Goal: Task Accomplishment & Management: Manage account settings

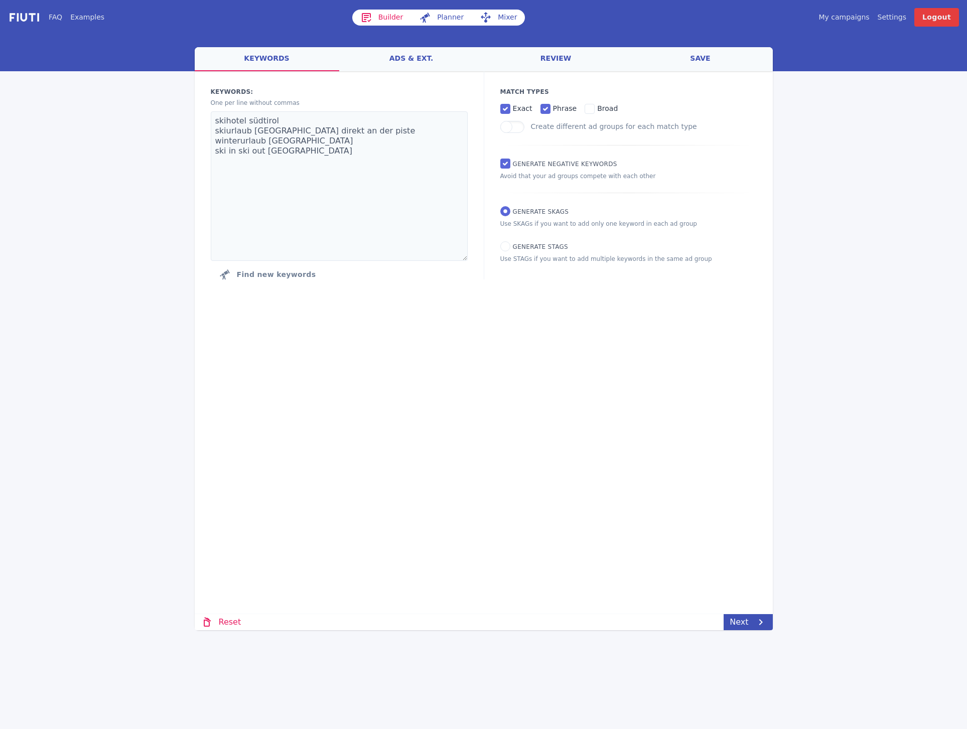
click at [899, 16] on link "Settings" at bounding box center [892, 17] width 29 height 11
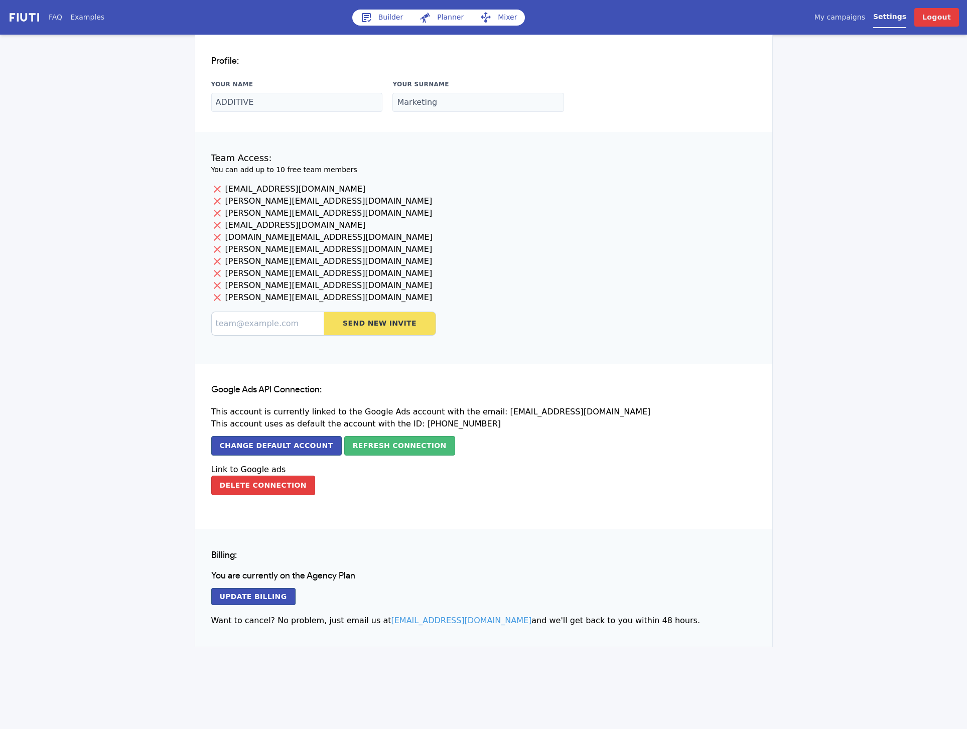
click at [234, 297] on p "[PERSON_NAME][EMAIL_ADDRESS][DOMAIN_NAME]" at bounding box center [483, 298] width 545 height 12
click at [228, 188] on p "[EMAIL_ADDRESS][DOMAIN_NAME]" at bounding box center [483, 189] width 545 height 12
drag, startPoint x: 240, startPoint y: 198, endPoint x: 294, endPoint y: 198, distance: 53.7
click at [294, 198] on p "[PERSON_NAME][EMAIL_ADDRESS][DOMAIN_NAME]" at bounding box center [483, 201] width 545 height 12
drag, startPoint x: 227, startPoint y: 225, endPoint x: 288, endPoint y: 224, distance: 61.2
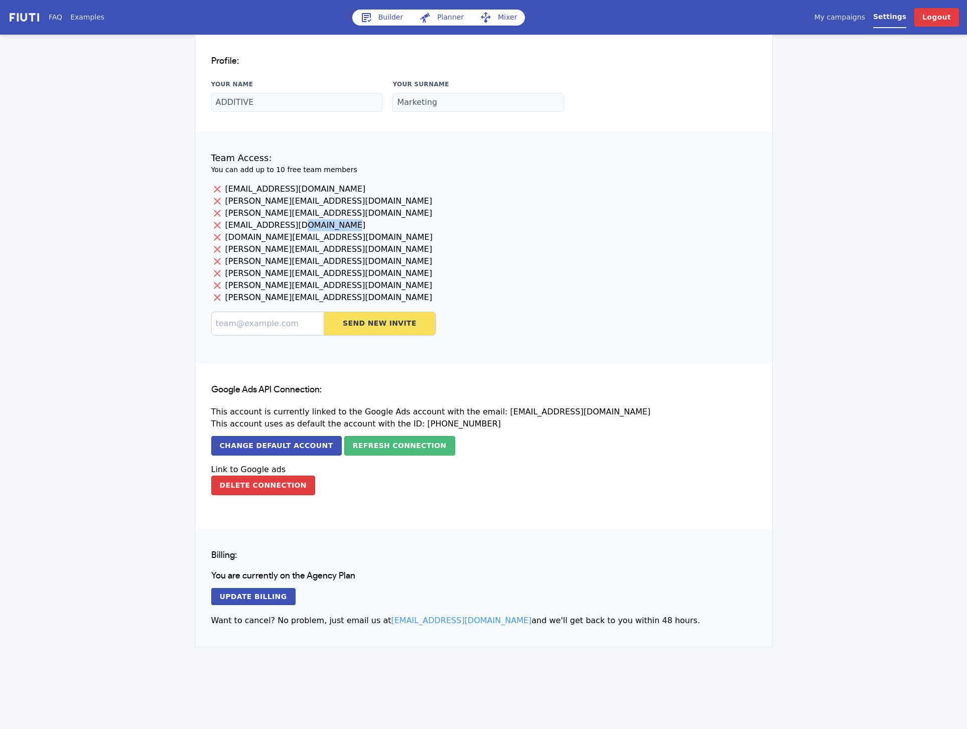
click at [288, 225] on p "[EMAIL_ADDRESS][DOMAIN_NAME]" at bounding box center [483, 225] width 545 height 12
drag, startPoint x: 225, startPoint y: 248, endPoint x: 280, endPoint y: 248, distance: 54.7
click at [281, 248] on p "[PERSON_NAME][EMAIL_ADDRESS][DOMAIN_NAME]" at bounding box center [483, 249] width 545 height 12
drag, startPoint x: 227, startPoint y: 275, endPoint x: 264, endPoint y: 277, distance: 36.7
click at [264, 277] on p "[PERSON_NAME][EMAIL_ADDRESS][DOMAIN_NAME]" at bounding box center [483, 274] width 545 height 12
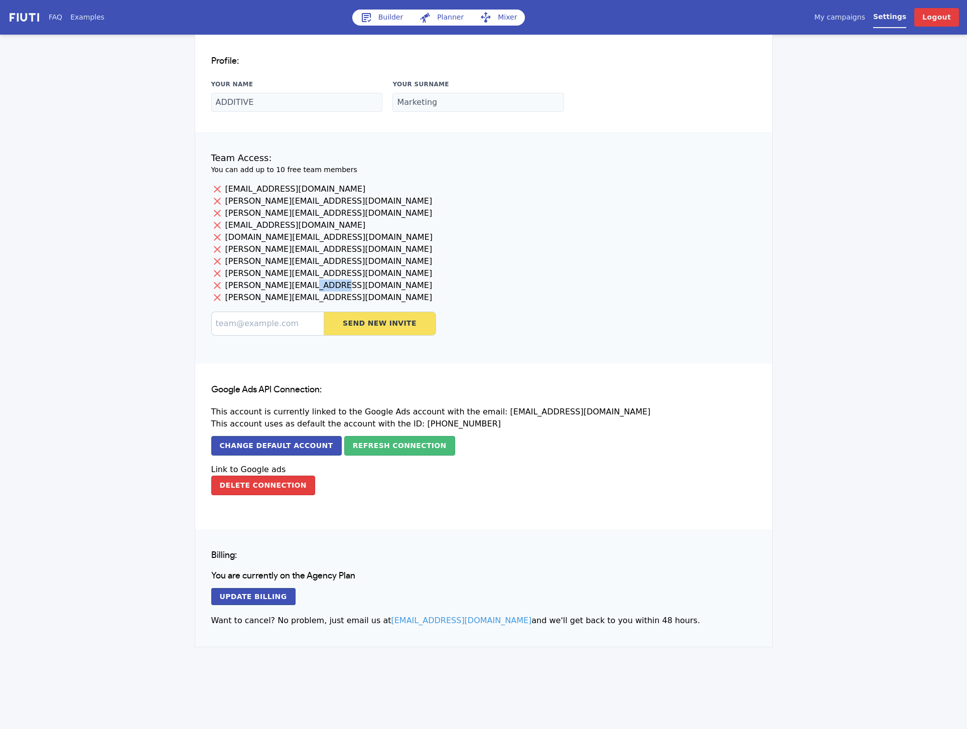
drag, startPoint x: 234, startPoint y: 288, endPoint x: 256, endPoint y: 287, distance: 22.1
click at [255, 287] on p "[PERSON_NAME][EMAIL_ADDRESS][DOMAIN_NAME]" at bounding box center [483, 286] width 545 height 12
drag, startPoint x: 238, startPoint y: 298, endPoint x: 268, endPoint y: 298, distance: 29.1
click at [267, 298] on p "[PERSON_NAME][EMAIL_ADDRESS][DOMAIN_NAME]" at bounding box center [483, 298] width 545 height 12
click at [431, 225] on p "[EMAIL_ADDRESS][DOMAIN_NAME]" at bounding box center [483, 225] width 545 height 12
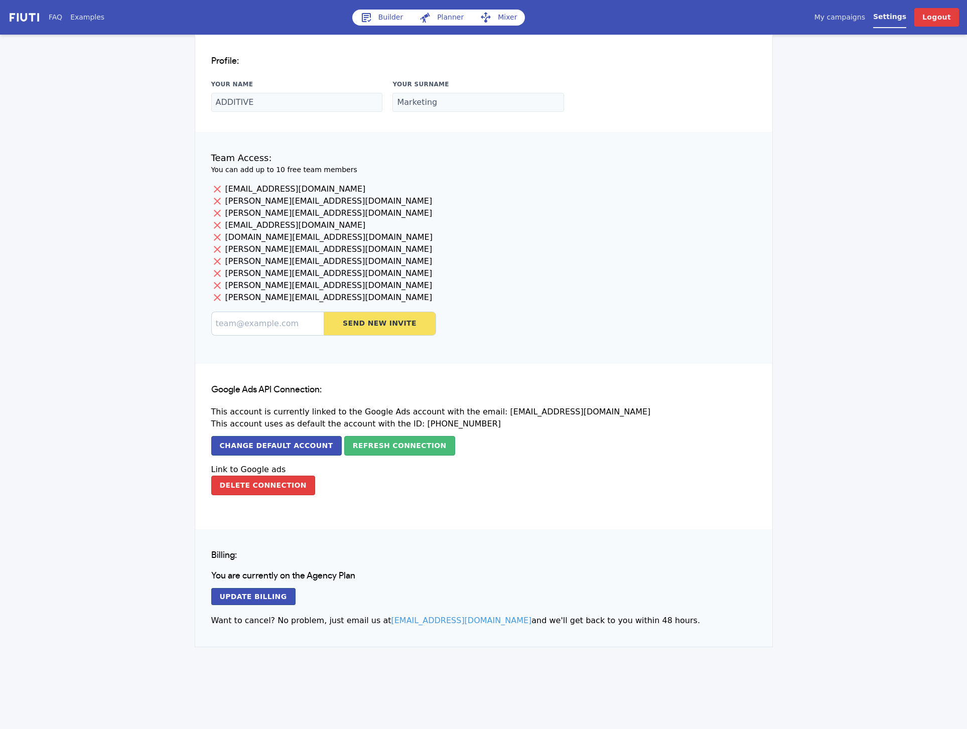
click at [252, 289] on p "[PERSON_NAME][EMAIL_ADDRESS][DOMAIN_NAME]" at bounding box center [483, 286] width 545 height 12
click at [220, 296] on icon at bounding box center [216, 297] width 10 height 10
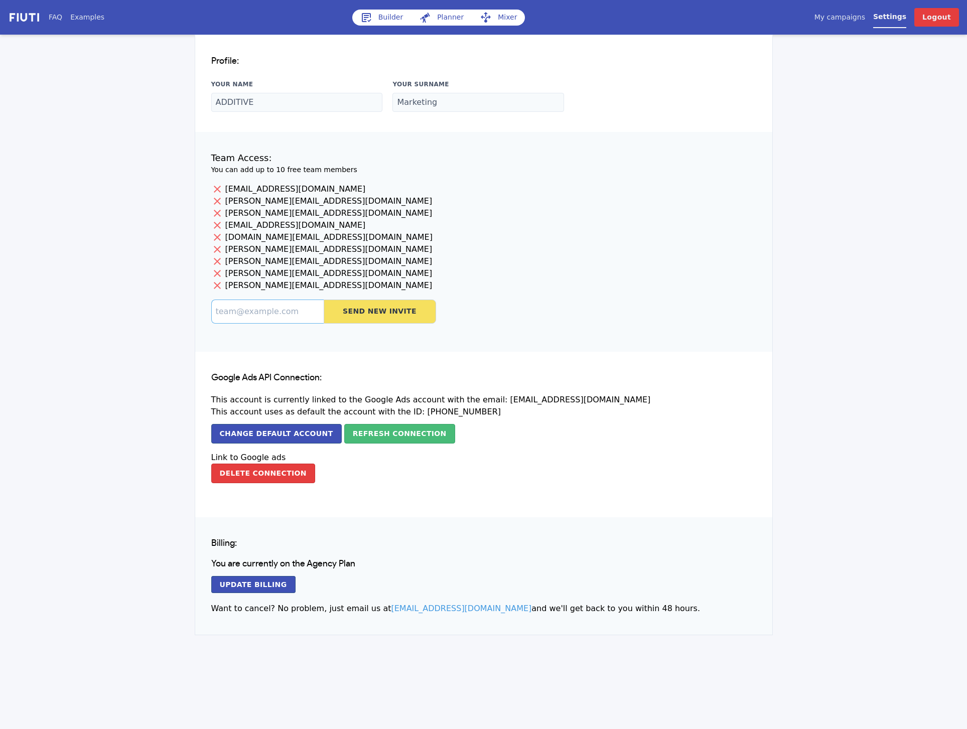
click at [247, 310] on input at bounding box center [267, 312] width 112 height 24
paste input "[PERSON_NAME][EMAIL_ADDRESS][DOMAIN_NAME]"
click at [217, 310] on input "[PERSON_NAME][EMAIL_ADDRESS][DOMAIN_NAME]" at bounding box center [267, 312] width 112 height 24
click at [317, 308] on input "[PERSON_NAME][EMAIL_ADDRESS][DOMAIN_NAME]" at bounding box center [267, 312] width 112 height 24
type input "[PERSON_NAME][EMAIL_ADDRESS][DOMAIN_NAME]"
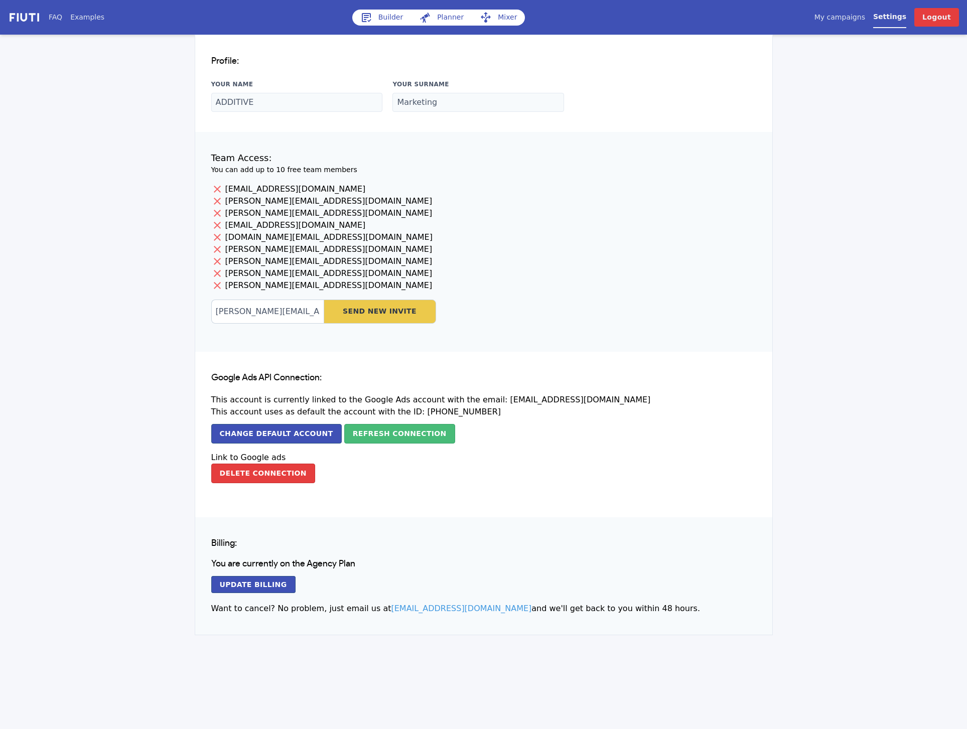
click at [391, 315] on button "Send New Invite" at bounding box center [380, 312] width 112 height 24
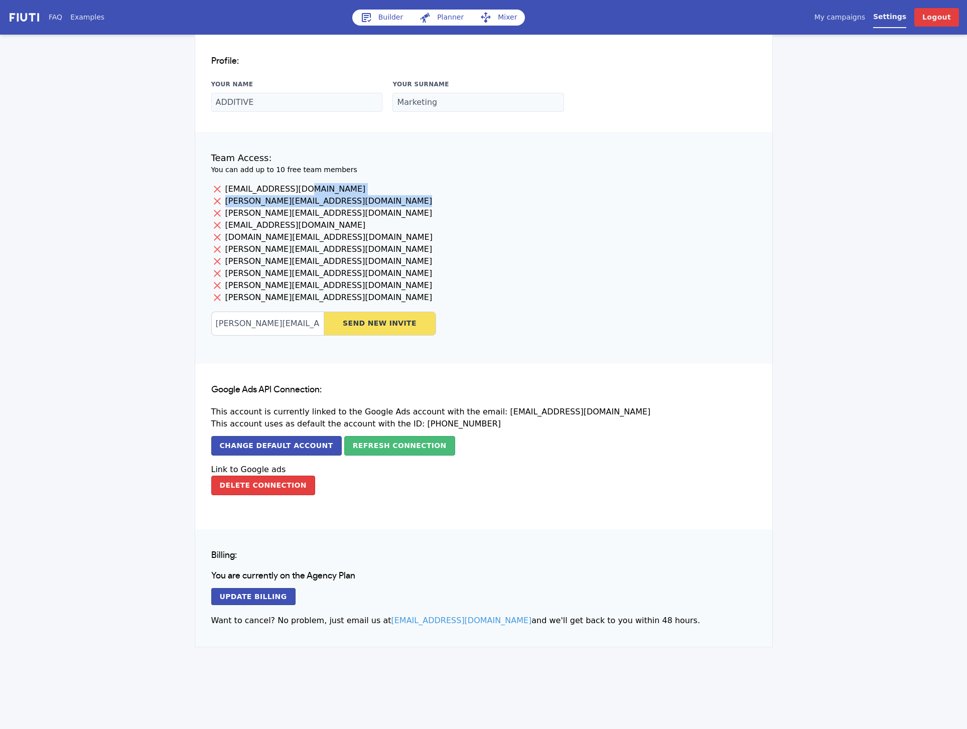
drag, startPoint x: 227, startPoint y: 188, endPoint x: 316, endPoint y: 206, distance: 91.1
click at [316, 206] on div "[EMAIL_ADDRESS][DOMAIN_NAME] [PERSON_NAME][EMAIL_ADDRESS][DOMAIN_NAME] [PERSON_…" at bounding box center [483, 259] width 545 height 153
drag, startPoint x: 225, startPoint y: 251, endPoint x: 352, endPoint y: 253, distance: 127.0
click at [352, 253] on p "[PERSON_NAME][EMAIL_ADDRESS][DOMAIN_NAME]" at bounding box center [483, 249] width 545 height 12
click at [379, 250] on p "[PERSON_NAME][EMAIL_ADDRESS][DOMAIN_NAME]" at bounding box center [483, 249] width 545 height 12
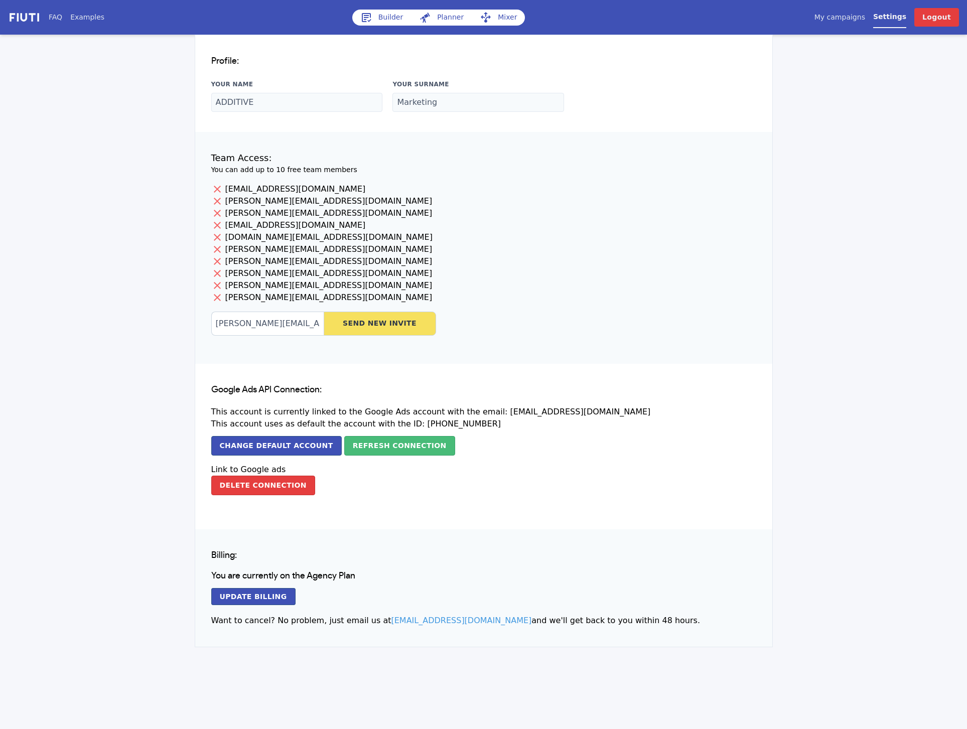
click at [218, 248] on icon at bounding box center [217, 249] width 7 height 7
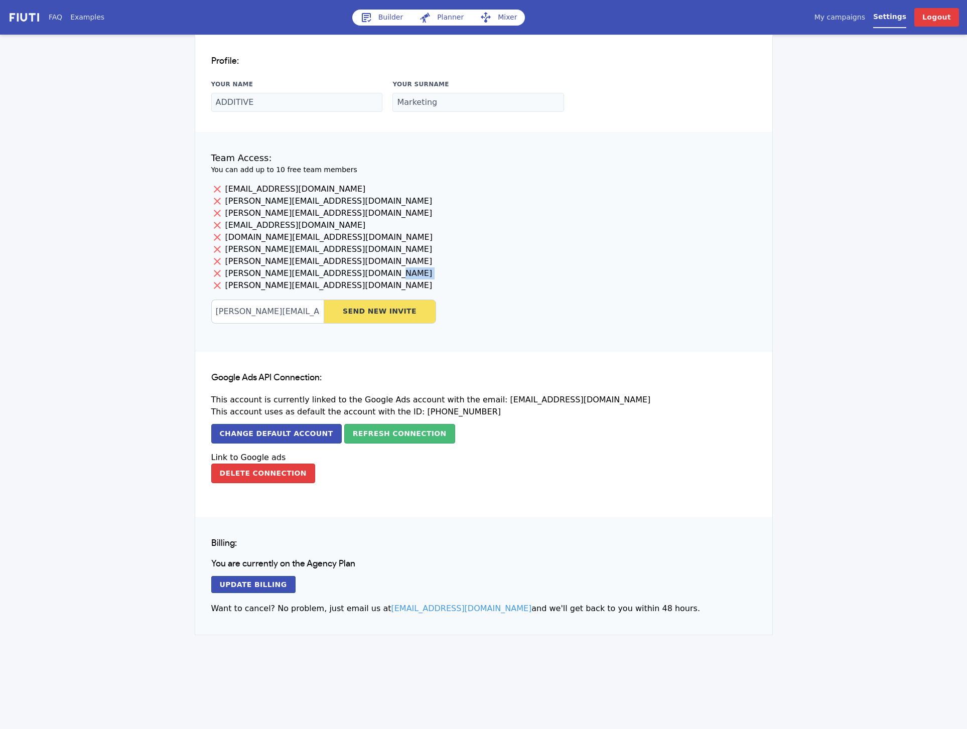
drag, startPoint x: 325, startPoint y: 286, endPoint x: 299, endPoint y: 271, distance: 30.8
click at [298, 272] on div "[EMAIL_ADDRESS][DOMAIN_NAME] [PERSON_NAME][EMAIL_ADDRESS][DOMAIN_NAME] [PERSON_…" at bounding box center [483, 253] width 545 height 141
drag, startPoint x: 318, startPoint y: 259, endPoint x: 308, endPoint y: 252, distance: 12.7
click at [308, 252] on div "[EMAIL_ADDRESS][DOMAIN_NAME] [PERSON_NAME][EMAIL_ADDRESS][DOMAIN_NAME] [PERSON_…" at bounding box center [483, 253] width 545 height 141
drag, startPoint x: 307, startPoint y: 229, endPoint x: 290, endPoint y: 220, distance: 19.3
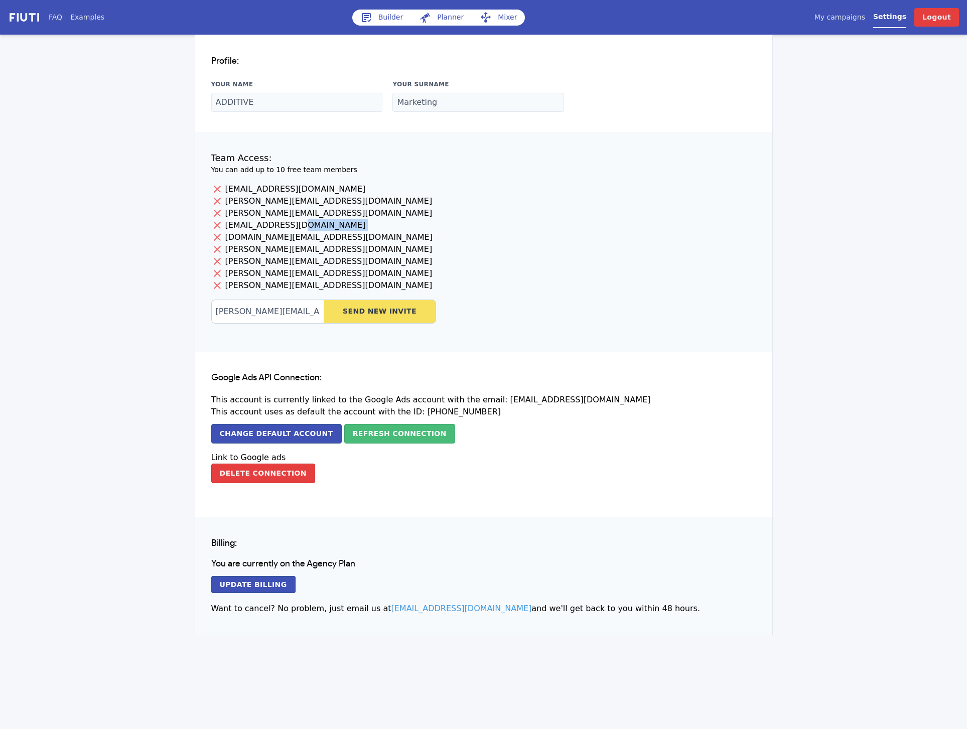
click at [290, 220] on div "[EMAIL_ADDRESS][DOMAIN_NAME] [PERSON_NAME][EMAIL_ADDRESS][DOMAIN_NAME] [PERSON_…" at bounding box center [483, 253] width 545 height 141
drag, startPoint x: 330, startPoint y: 214, endPoint x: 277, endPoint y: 192, distance: 57.4
click at [277, 192] on div "[EMAIL_ADDRESS][DOMAIN_NAME] [PERSON_NAME][EMAIL_ADDRESS][DOMAIN_NAME] [PERSON_…" at bounding box center [483, 253] width 545 height 141
click at [476, 193] on p "[EMAIL_ADDRESS][DOMAIN_NAME]" at bounding box center [483, 189] width 545 height 12
